Goal: Register for event/course

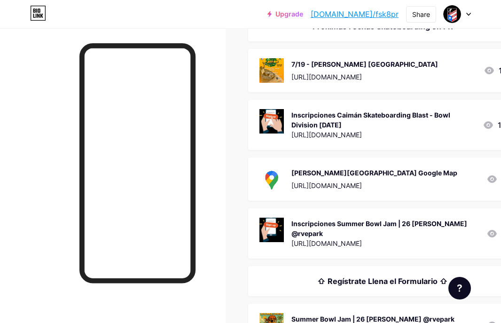
scroll to position [177, 0]
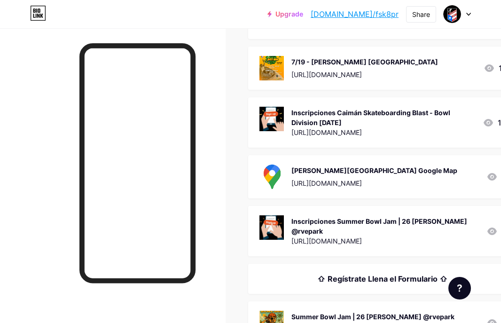
drag, startPoint x: 371, startPoint y: 277, endPoint x: 377, endPoint y: 149, distance: 127.9
click at [481, 282] on div "⇧ Regístrate Llena el Formulario ⇧" at bounding box center [394, 279] width 292 height 30
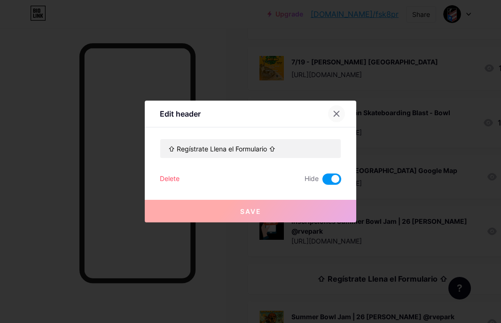
click at [340, 111] on div at bounding box center [336, 113] width 17 height 17
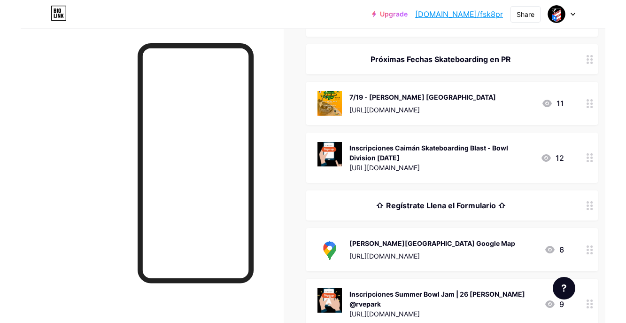
scroll to position [150, 0]
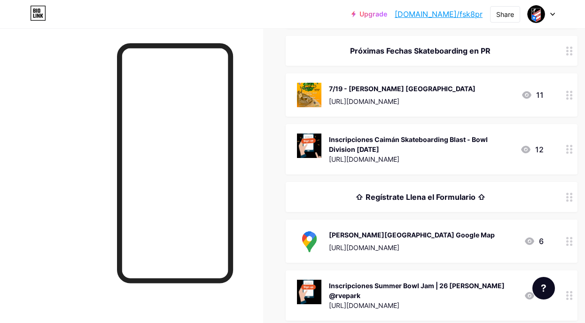
click at [352, 148] on div "Inscripciones Caimán Skateboarding Blast - Bowl Division [DATE]" at bounding box center [421, 144] width 184 height 20
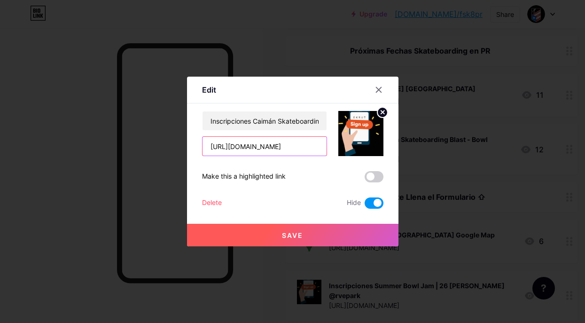
click at [269, 150] on input "[URL][DOMAIN_NAME]" at bounding box center [264, 146] width 124 height 19
click at [371, 203] on span at bounding box center [374, 202] width 19 height 11
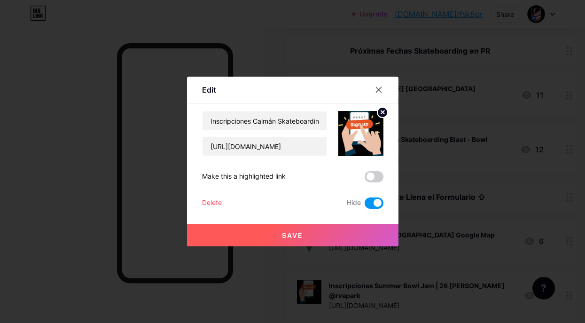
click at [365, 205] on input "checkbox" at bounding box center [365, 205] width 0 height 0
click at [381, 201] on span at bounding box center [374, 202] width 19 height 11
click at [365, 205] on input "checkbox" at bounding box center [365, 205] width 0 height 0
checkbox input "true"
click at [379, 90] on icon at bounding box center [378, 89] width 5 height 5
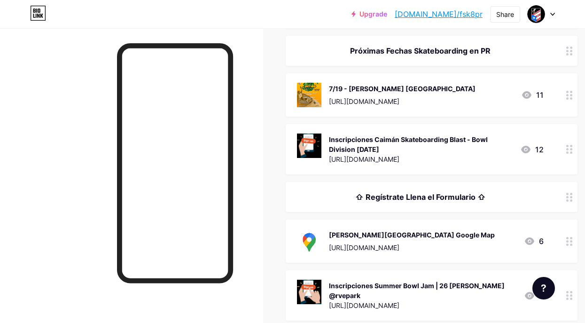
click at [342, 145] on div "Inscripciones Caimán Skateboarding Blast - Bowl Division [DATE]" at bounding box center [421, 144] width 184 height 20
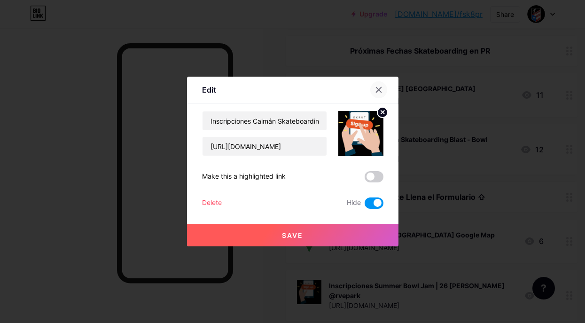
click at [379, 92] on icon at bounding box center [379, 90] width 8 height 8
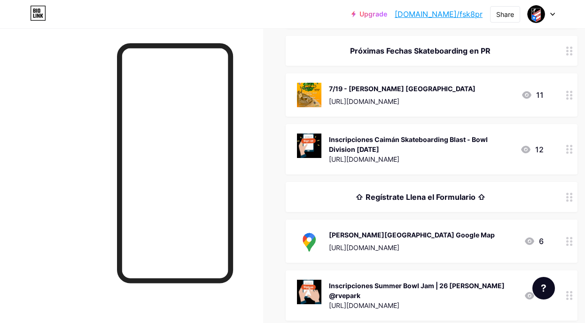
drag, startPoint x: 2, startPoint y: 131, endPoint x: -40, endPoint y: 125, distance: 43.1
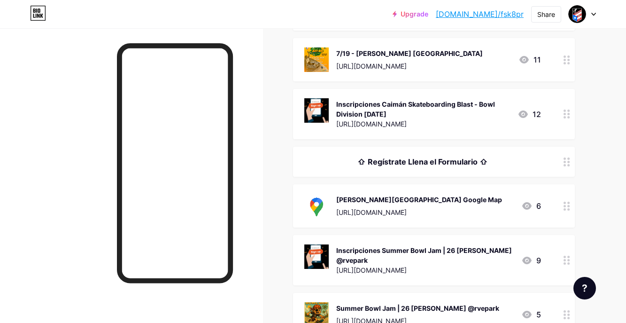
scroll to position [186, 0]
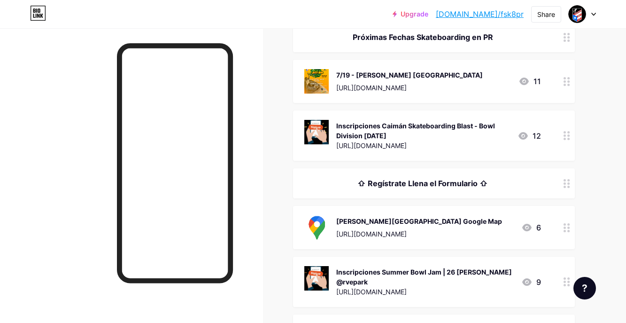
scroll to position [168, 0]
